Goal: Find contact information: Find contact information

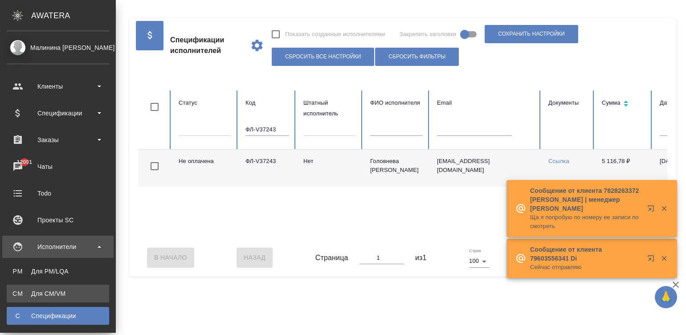
click at [67, 292] on div "Для CM/VM" at bounding box center [58, 293] width 94 height 9
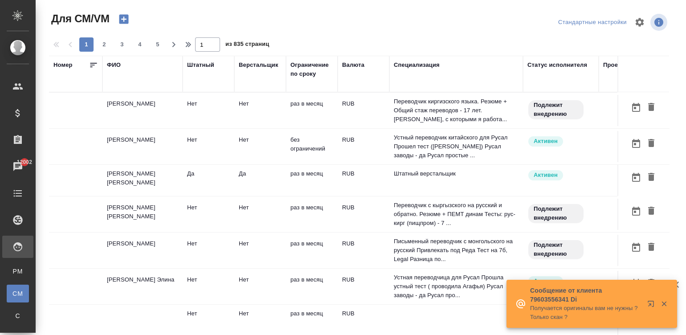
click at [506, 118] on p "Переводчик киргизского языка. Резюме + Общий стаж переводов - 17 лет. [PERSON_N…" at bounding box center [456, 110] width 125 height 27
click at [523, 122] on td "Переводчик киргизского языка. Резюме + Общий стаж переводов - 17 лет. [PERSON_N…" at bounding box center [456, 111] width 134 height 36
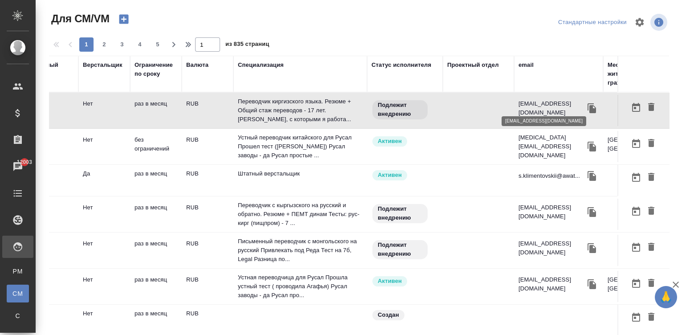
scroll to position [0, 178]
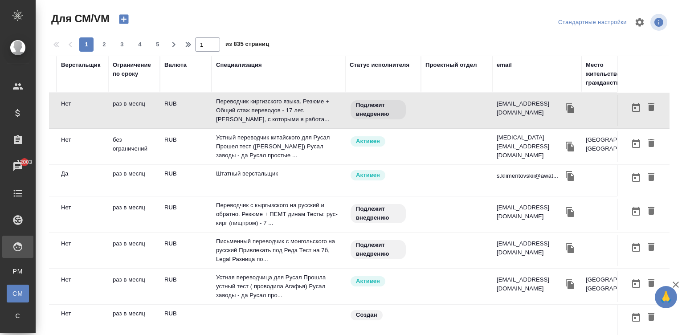
click at [497, 63] on div "email" at bounding box center [504, 65] width 15 height 9
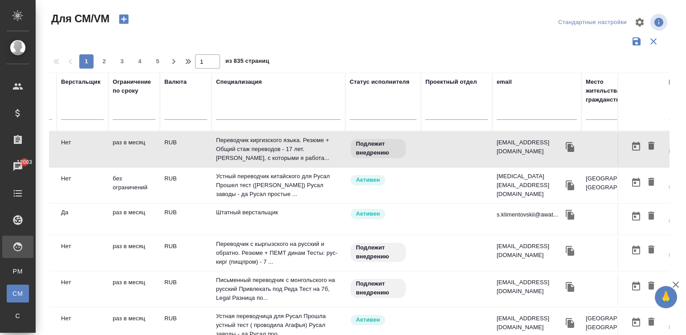
click at [512, 113] on input "text" at bounding box center [537, 114] width 80 height 11
paste input "[EMAIL_ADDRESS][DOMAIN_NAME]"
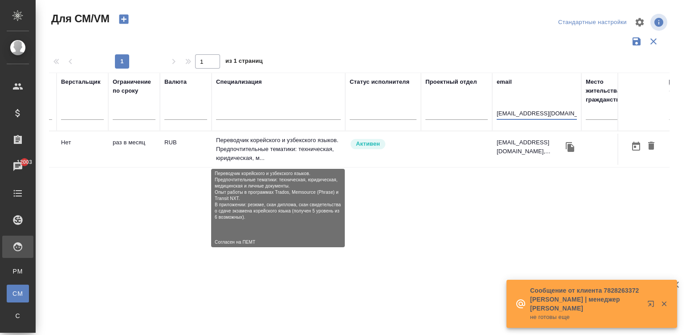
type input "[EMAIL_ADDRESS][DOMAIN_NAME]"
click at [261, 153] on p "Переводчик корейского и узбекского языков. Предпочтительные тематики: техническ…" at bounding box center [278, 149] width 125 height 27
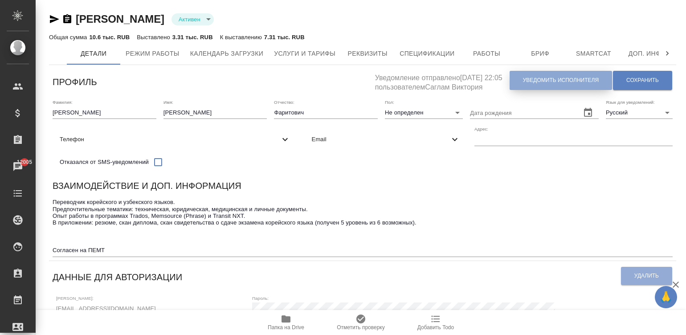
click at [539, 76] on button "Уведомить исполнителя" at bounding box center [561, 80] width 102 height 19
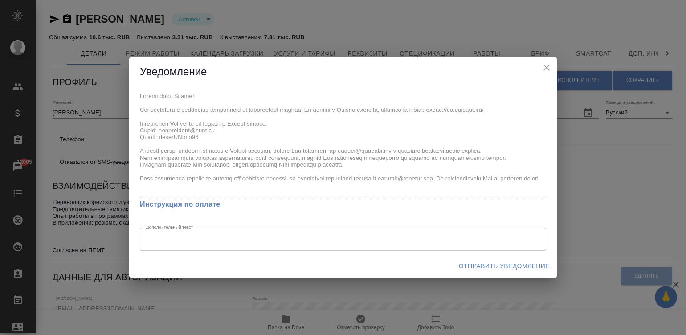
click at [137, 87] on div "x Инструкция по оплате Дополнительный текст x Дополнительный текст" at bounding box center [343, 170] width 428 height 168
click at [494, 265] on span "Отправить уведомление" at bounding box center [504, 266] width 91 height 11
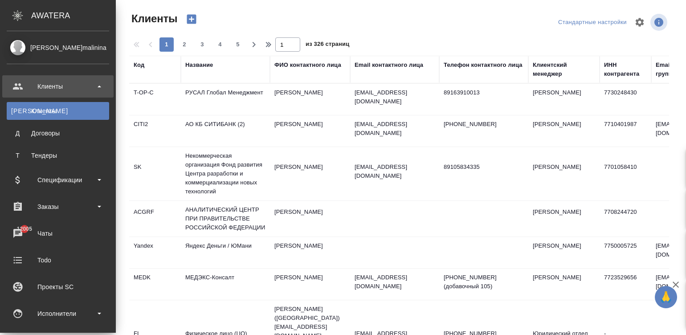
select select "RU"
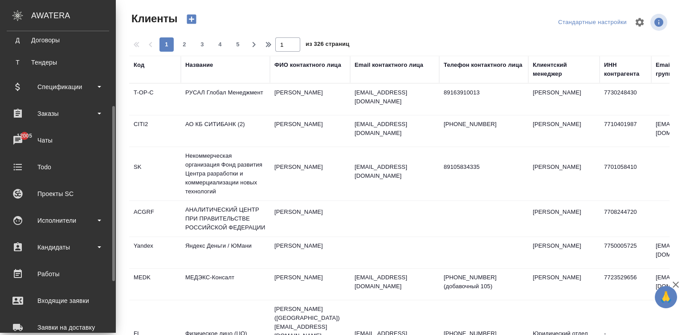
scroll to position [106, 0]
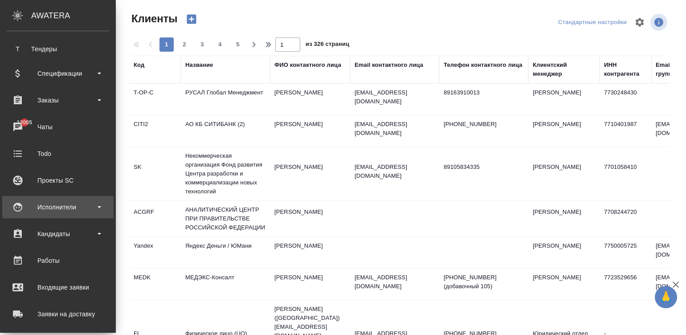
click at [37, 201] on div "Исполнители" at bounding box center [58, 206] width 102 height 13
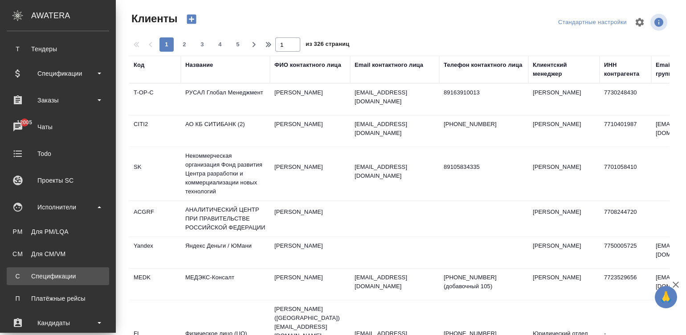
click at [65, 272] on div "Спецификации" at bounding box center [58, 276] width 94 height 9
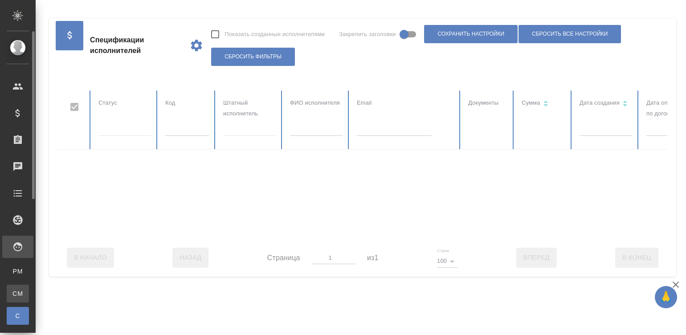
click at [21, 287] on link "CM Для CM/VM" at bounding box center [18, 294] width 22 height 18
click at [375, 122] on th "Email" at bounding box center [405, 119] width 111 height 59
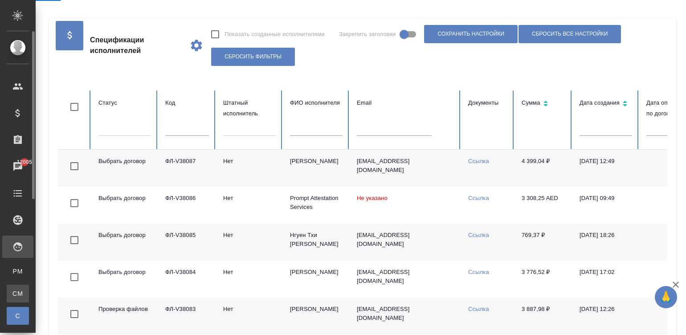
click at [383, 127] on input "text" at bounding box center [394, 129] width 75 height 12
click at [9, 294] on div "Для CM/VM" at bounding box center [6, 293] width 13 height 9
checkbox input "false"
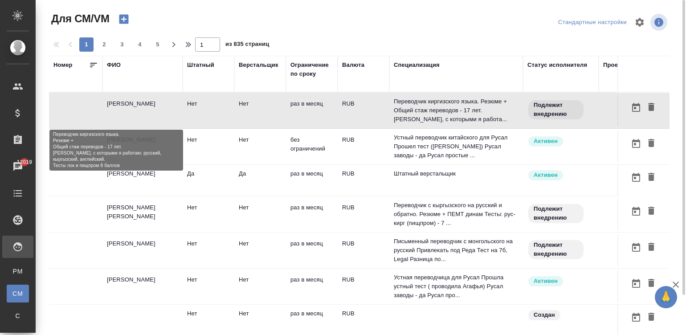
scroll to position [0, 340]
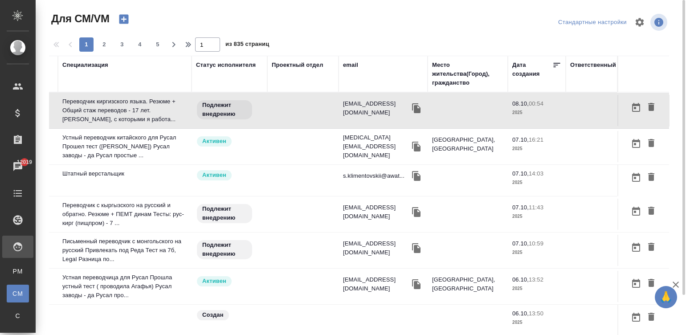
click at [343, 65] on div "email" at bounding box center [350, 65] width 15 height 9
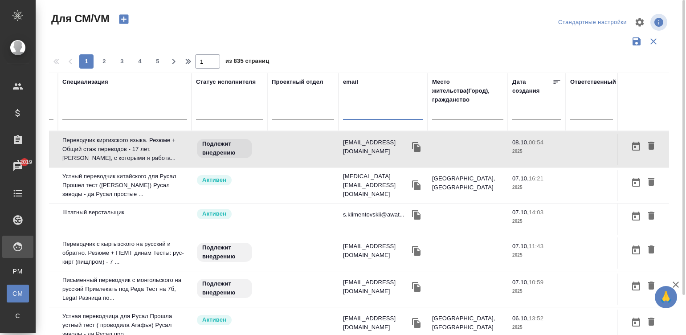
click at [343, 114] on input "text" at bounding box center [383, 114] width 80 height 11
paste input "nadya_levtchenko@mail.ru"
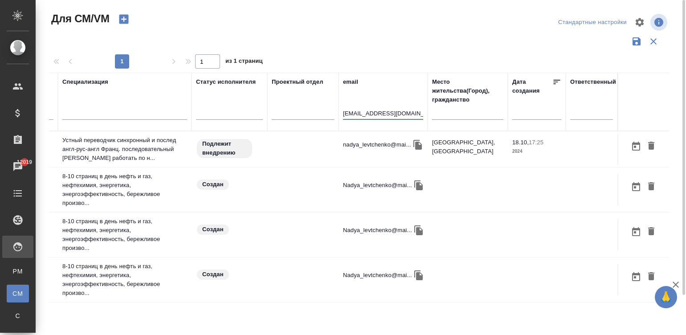
scroll to position [0, 331]
type input "nadya_levtchenko@mail.ru"
click at [313, 140] on td at bounding box center [302, 149] width 71 height 31
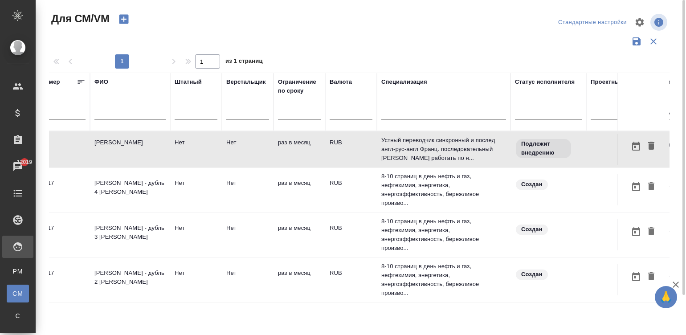
scroll to position [0, 0]
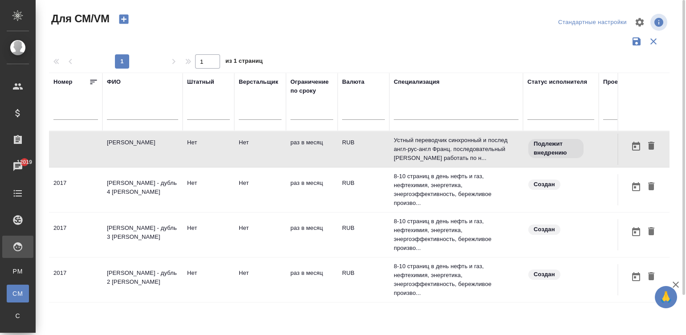
click at [302, 147] on td "раз в месяц" at bounding box center [312, 149] width 52 height 31
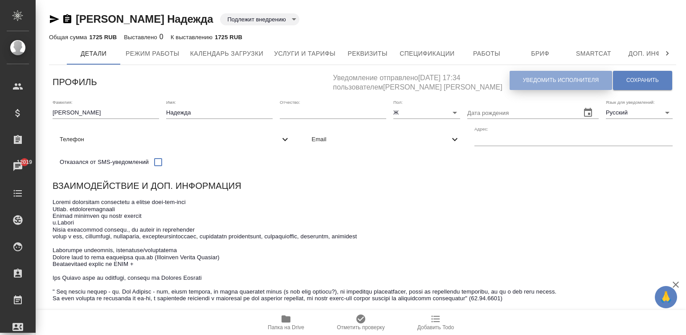
click at [584, 85] on button "Уведомить исполнителя" at bounding box center [561, 80] width 102 height 19
type textarea "Добрый день, Надежда! Ознакомиться с подробной информацией по выполненным работ…"
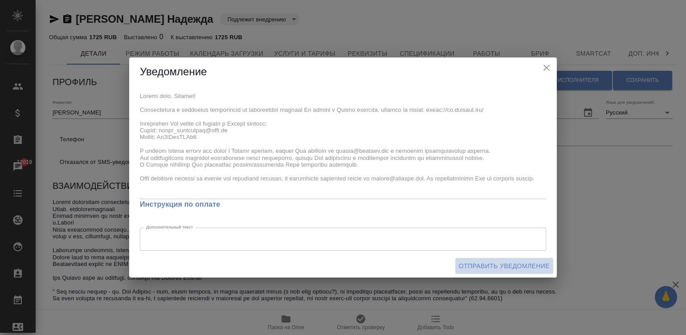
click at [514, 261] on span "Отправить уведомление" at bounding box center [504, 266] width 91 height 11
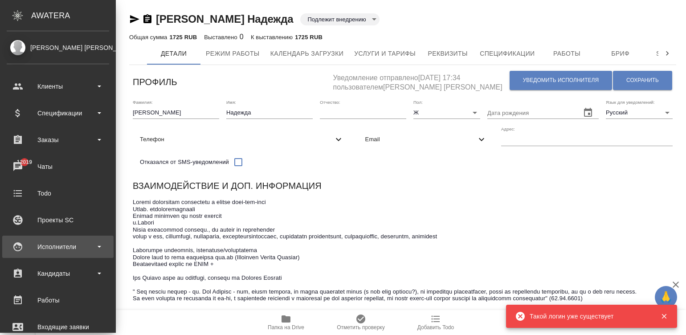
click at [25, 248] on div "Исполнители" at bounding box center [58, 246] width 102 height 13
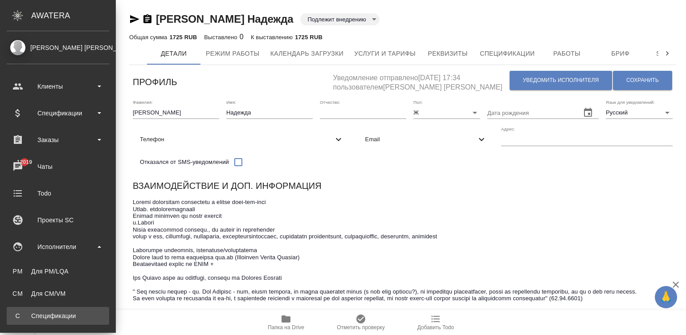
click at [42, 314] on div "Спецификации" at bounding box center [58, 315] width 94 height 9
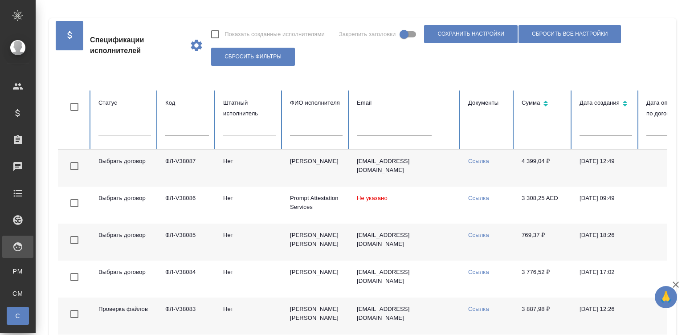
checkbox input "false"
